Goal: Find specific page/section: Find specific page/section

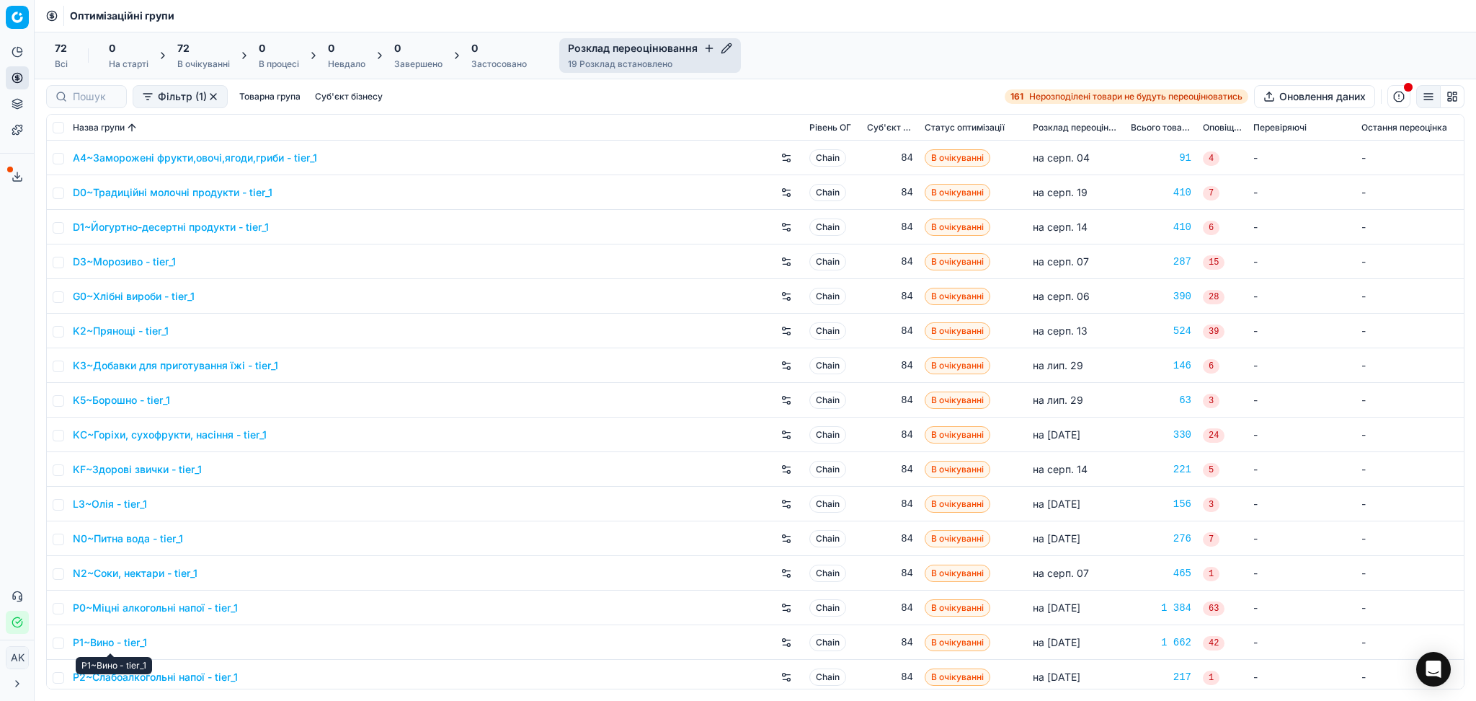
click at [110, 641] on link "P1~Вино - tier_1" at bounding box center [110, 642] width 74 height 14
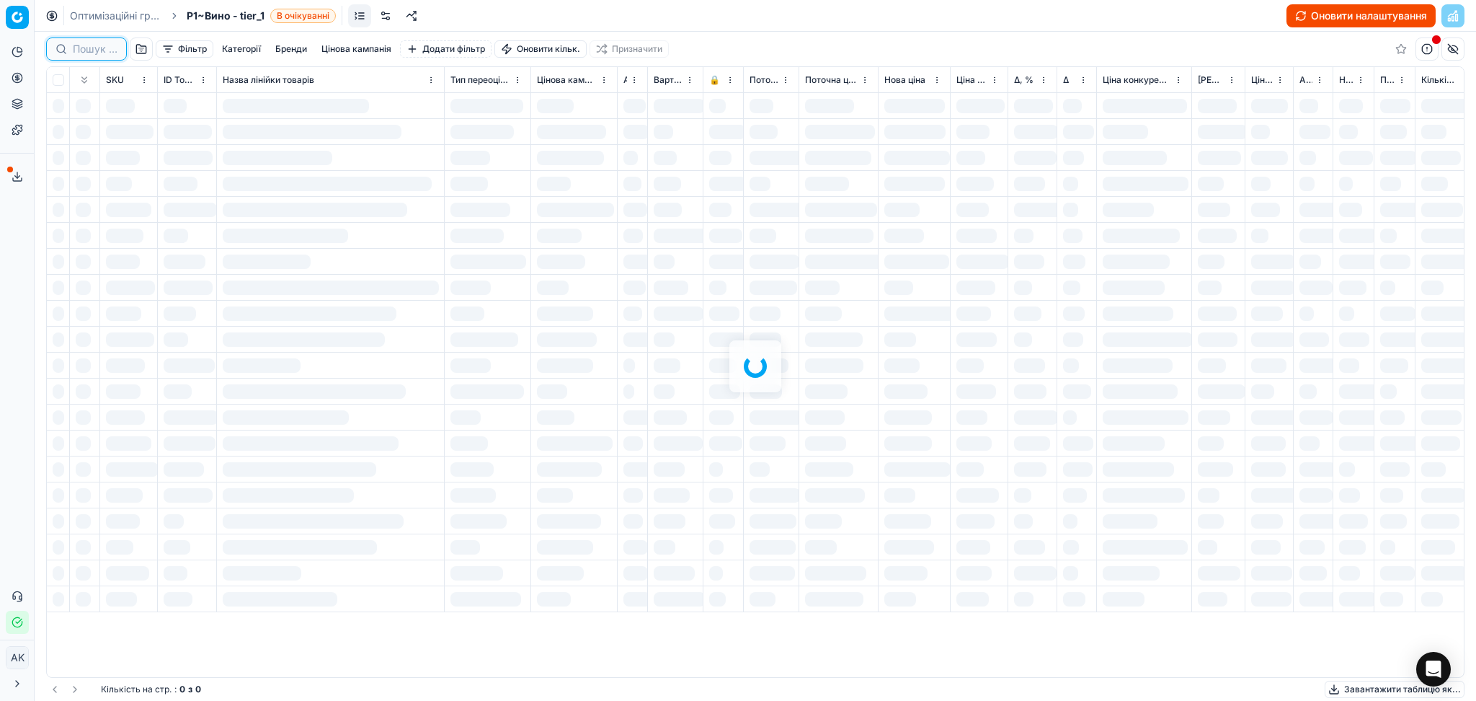
click at [93, 52] on input at bounding box center [95, 49] width 45 height 14
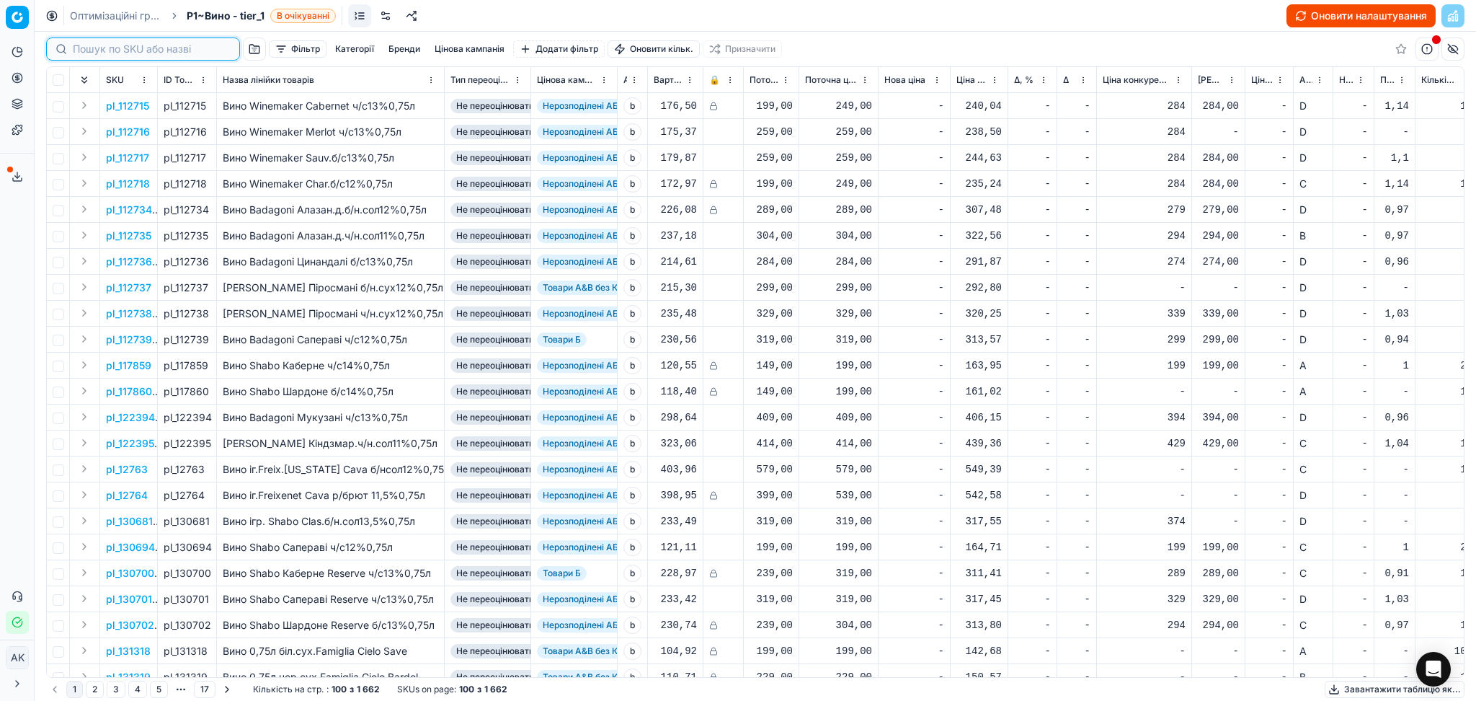
paste input "299912"
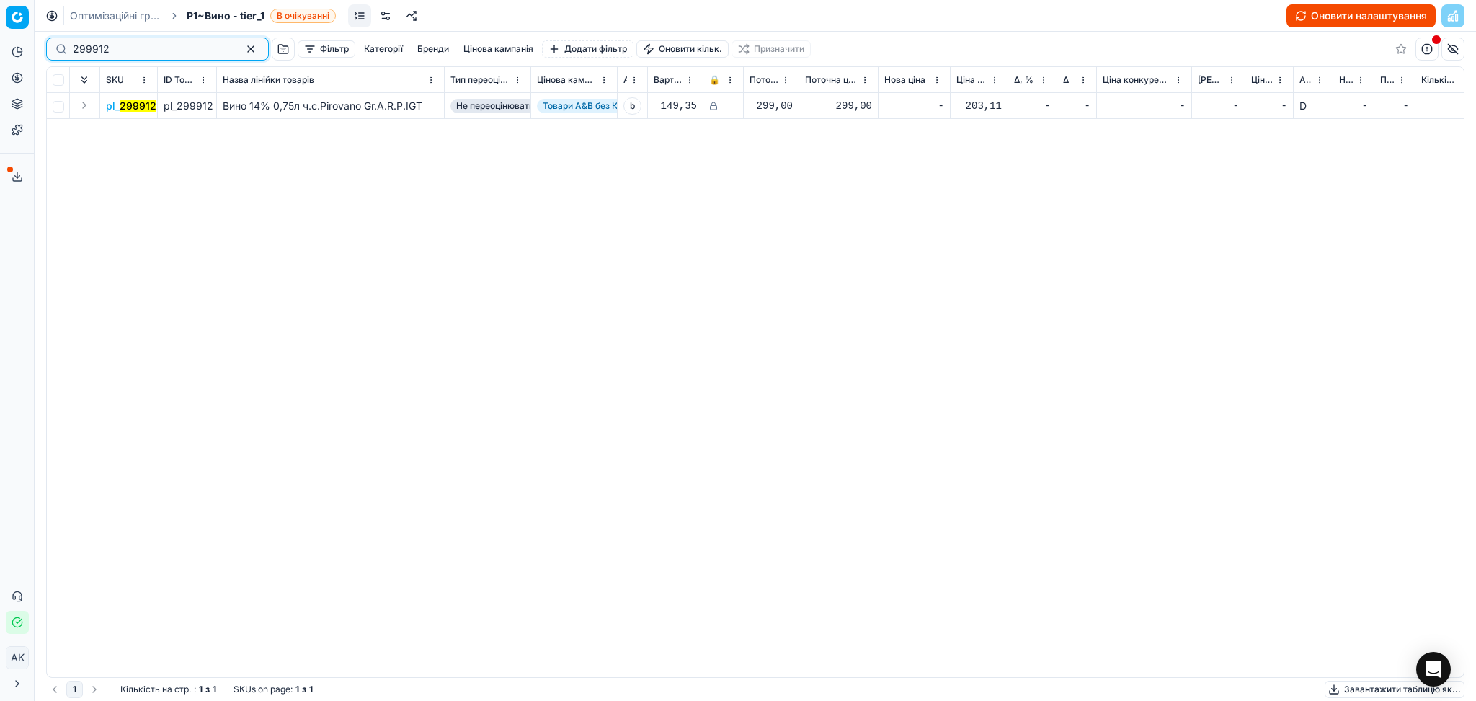
type input "299912"
click at [242, 50] on button "button" at bounding box center [250, 48] width 17 height 17
click at [121, 13] on link "Оптимізаційні групи" at bounding box center [116, 16] width 92 height 14
